Goal: Ask a question

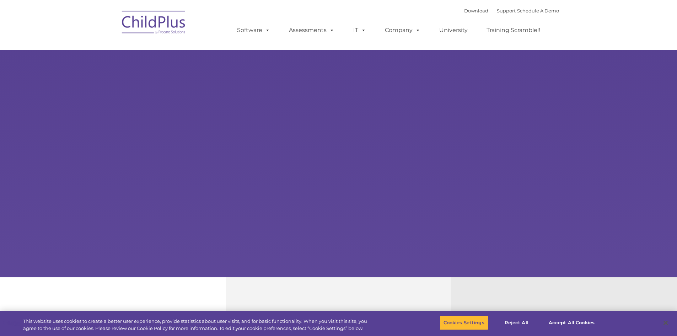
select select "MEDIUM"
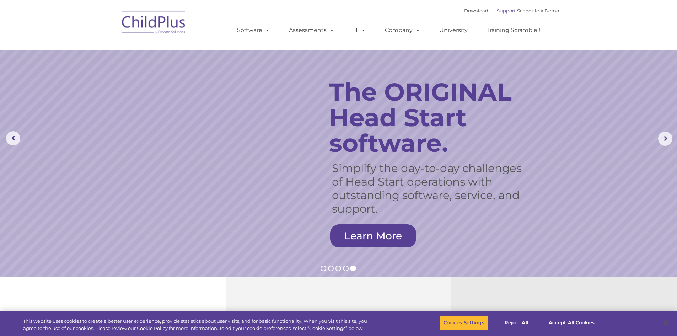
click at [501, 12] on link "Support" at bounding box center [506, 11] width 19 height 6
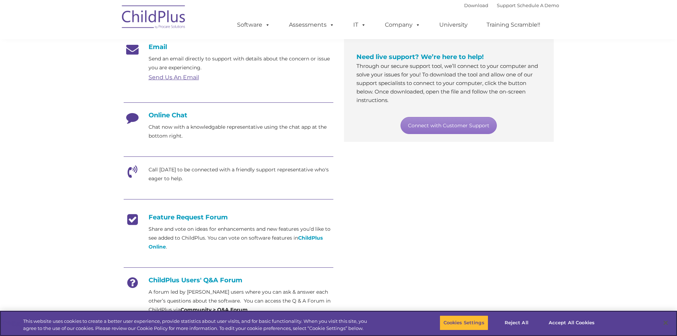
scroll to position [142, 0]
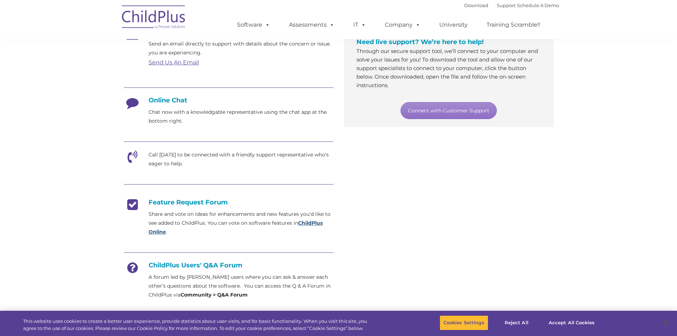
click at [314, 222] on strong "ChildPlus Online" at bounding box center [236, 227] width 174 height 15
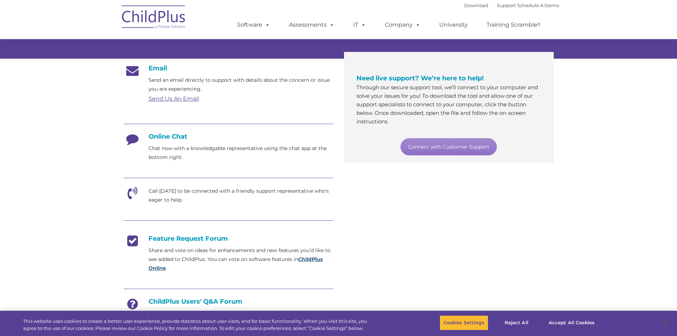
scroll to position [107, 0]
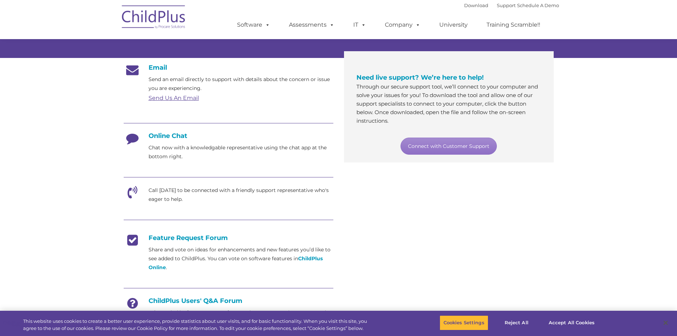
click at [491, 2] on div "Download Support | Schedule A Demo " at bounding box center [511, 5] width 95 height 11
click at [497, 5] on link "Support" at bounding box center [506, 5] width 19 height 6
